Goal: Navigation & Orientation: Find specific page/section

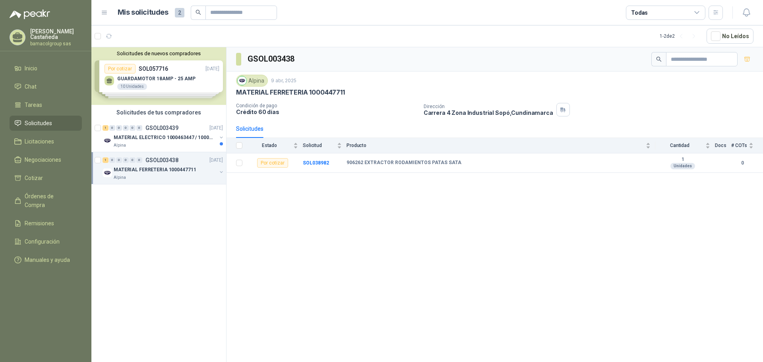
click at [46, 122] on span "Solicitudes" at bounding box center [38, 123] width 27 height 9
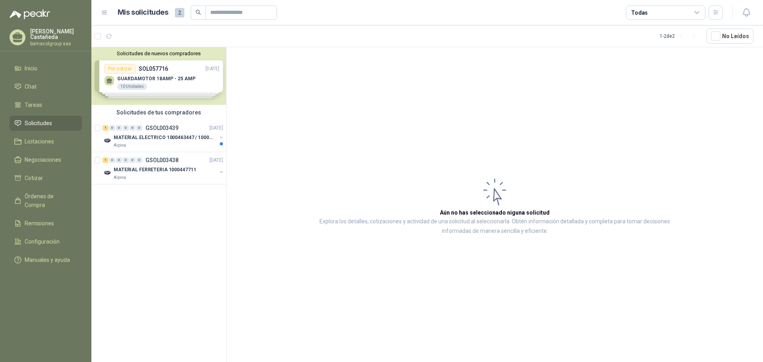
click at [33, 126] on link "Solicitudes" at bounding box center [46, 123] width 72 height 15
click at [23, 67] on li "Inicio" at bounding box center [45, 68] width 63 height 9
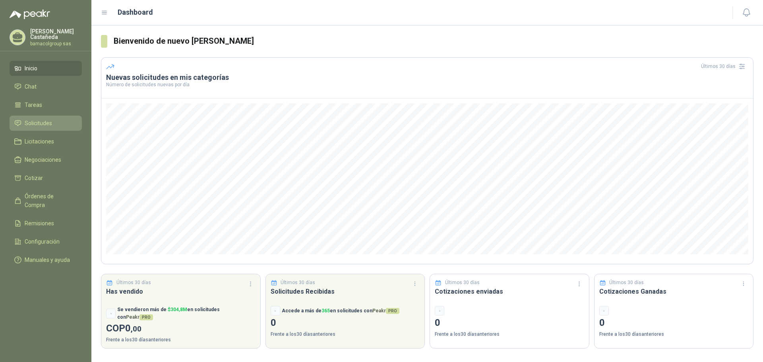
click at [41, 121] on span "Solicitudes" at bounding box center [38, 123] width 27 height 9
